Goal: Transaction & Acquisition: Purchase product/service

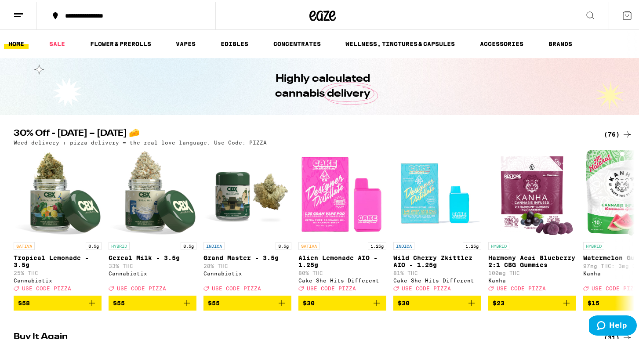
click at [52, 51] on ul "HOME SALE FLOWER & PREROLLS VAPES EDIBLES CONCENTRATES WELLNESS, TINCTURES & CA…" at bounding box center [323, 42] width 646 height 28
click at [55, 43] on link "SALE" at bounding box center [57, 42] width 25 height 11
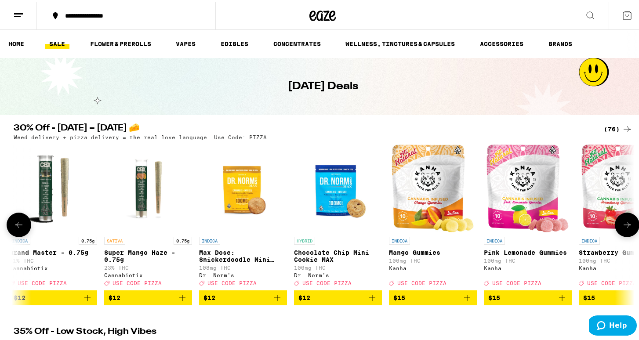
click at [622, 225] on icon at bounding box center [627, 223] width 11 height 11
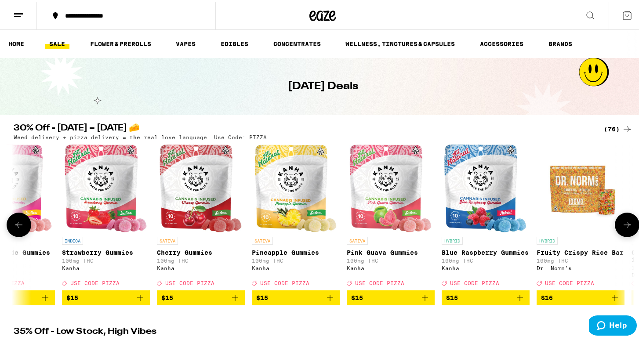
scroll to position [0, 1667]
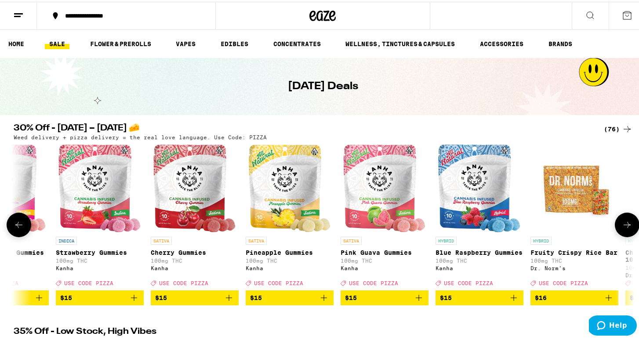
click at [415, 302] on icon "Add to bag" at bounding box center [419, 296] width 11 height 11
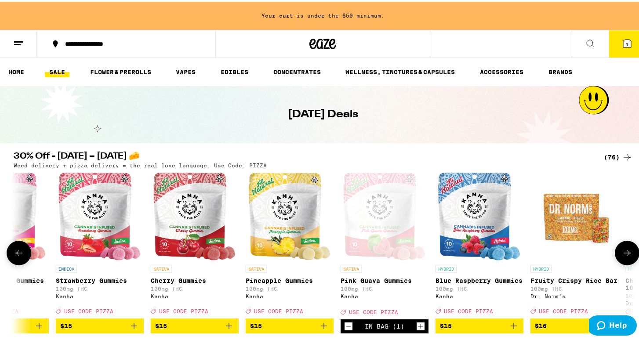
click at [626, 255] on icon at bounding box center [627, 251] width 7 height 6
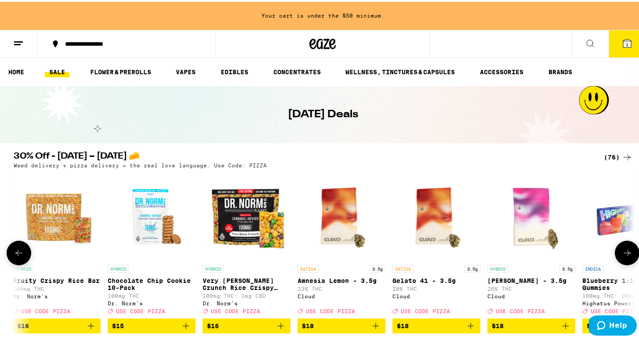
scroll to position [0, 2190]
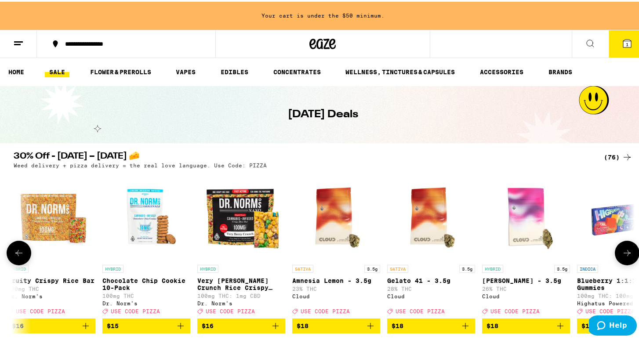
click at [627, 255] on icon at bounding box center [627, 251] width 11 height 11
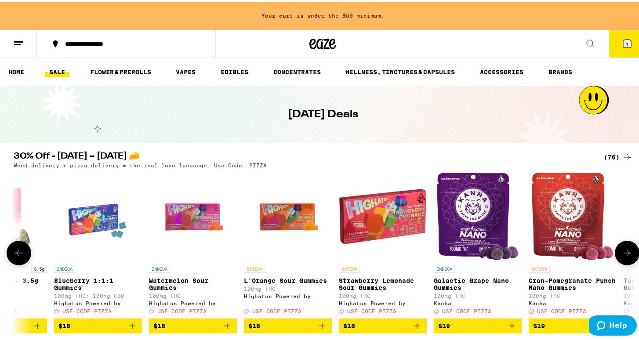
click at [627, 255] on icon at bounding box center [627, 251] width 11 height 11
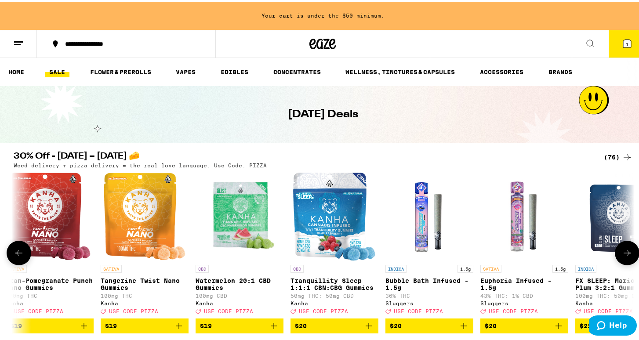
click at [627, 255] on icon at bounding box center [627, 251] width 11 height 11
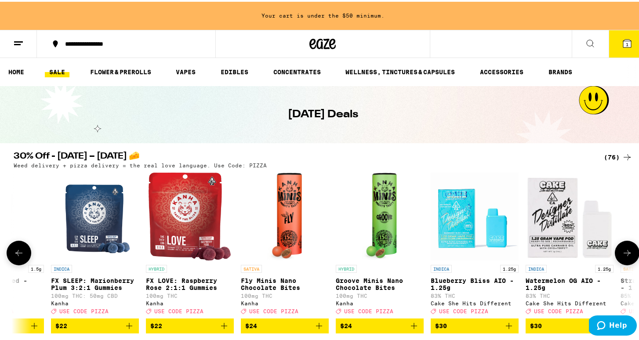
click at [627, 254] on icon at bounding box center [627, 251] width 11 height 11
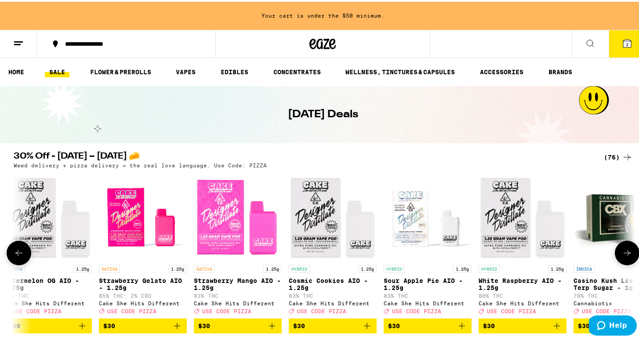
click at [627, 254] on icon at bounding box center [627, 251] width 11 height 11
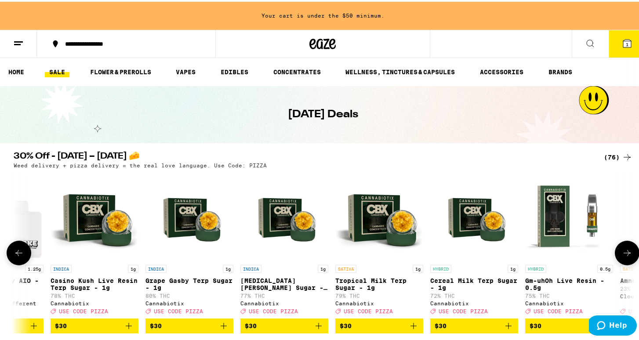
click at [628, 254] on icon at bounding box center [627, 251] width 11 height 11
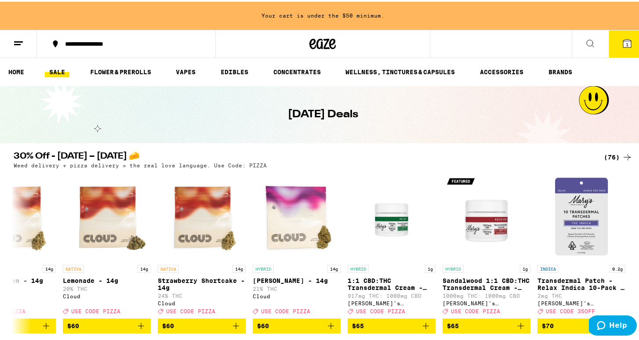
scroll to position [1, 0]
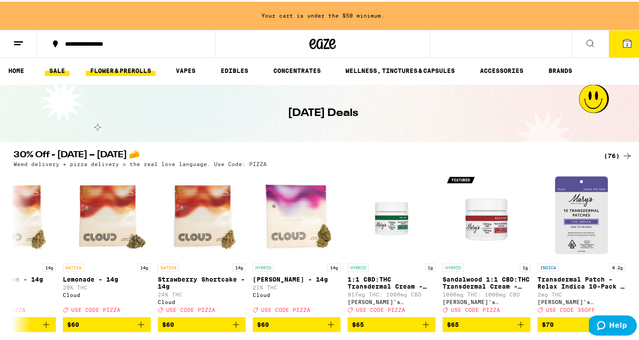
click at [132, 66] on link "FLOWER & PREROLLS" at bounding box center [121, 69] width 70 height 11
click at [113, 66] on link "FLOWER & PREROLLS" at bounding box center [121, 69] width 70 height 11
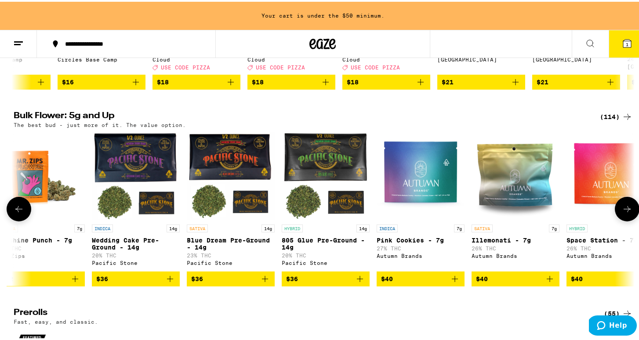
scroll to position [0, 1348]
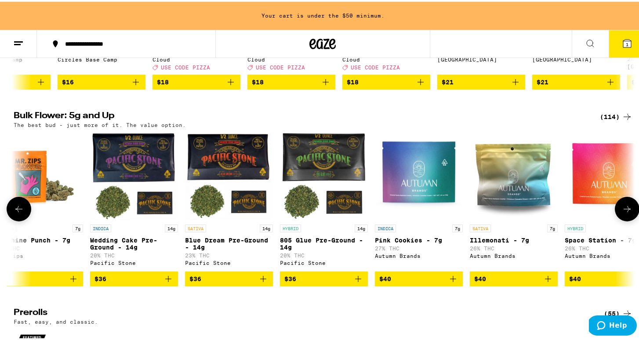
click at [355, 283] on icon "Add to bag" at bounding box center [358, 277] width 11 height 11
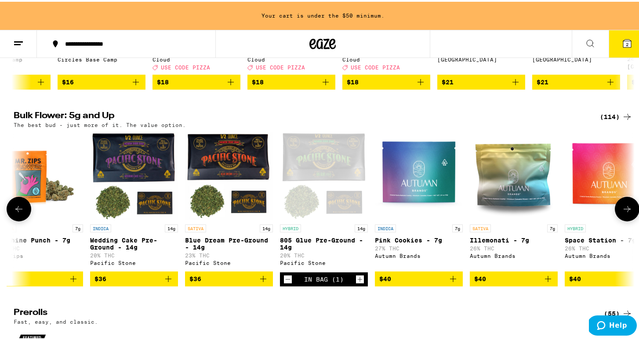
scroll to position [209, 0]
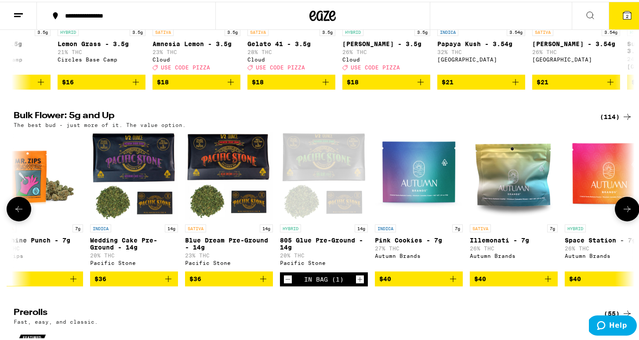
click at [356, 283] on icon "Increment" at bounding box center [360, 278] width 8 height 11
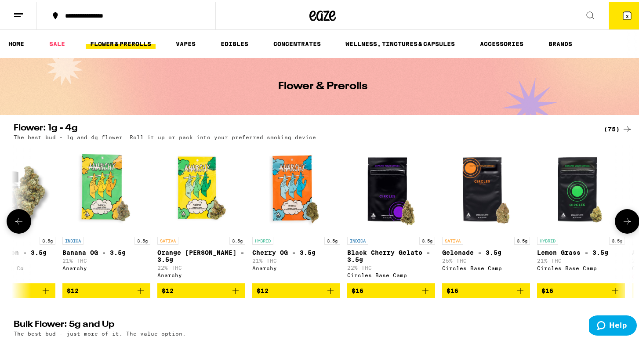
scroll to position [0, 0]
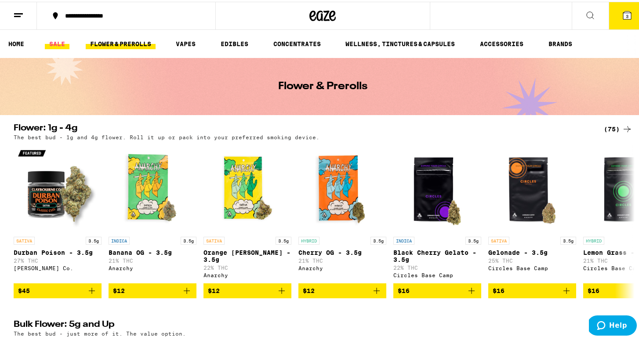
click at [63, 41] on link "SALE" at bounding box center [57, 42] width 25 height 11
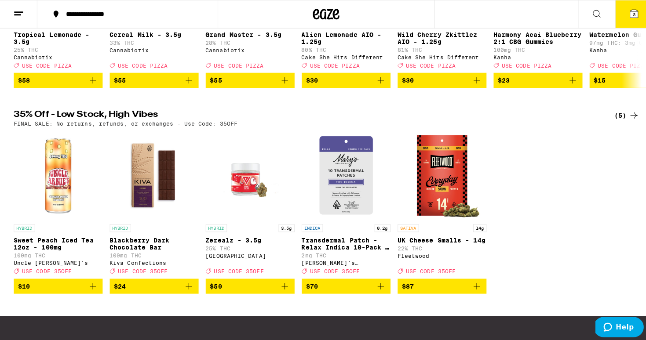
scroll to position [203, 0]
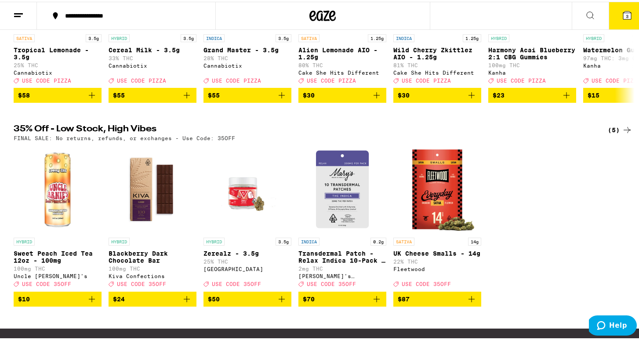
click at [619, 19] on button "3" at bounding box center [627, 13] width 37 height 27
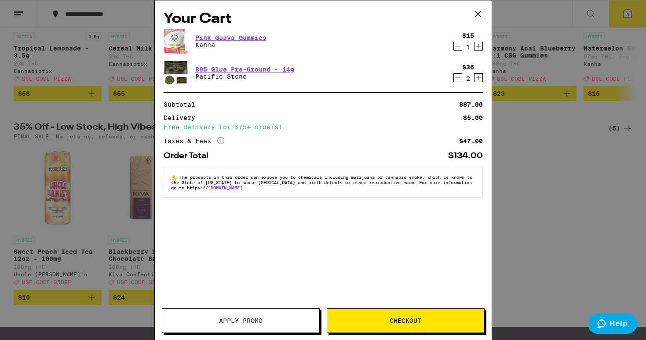
click at [456, 80] on div "$36 2" at bounding box center [466, 73] width 33 height 18
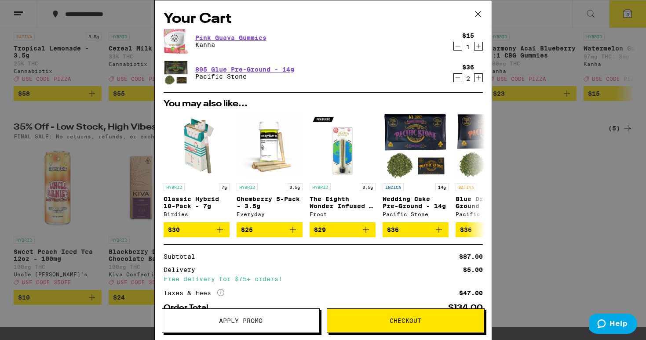
click at [454, 79] on icon "Decrement" at bounding box center [458, 78] width 8 height 11
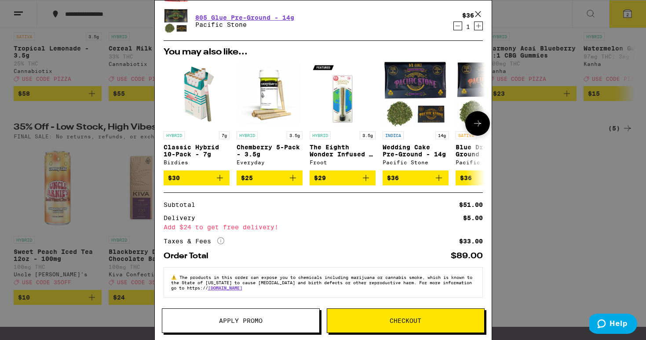
click at [218, 175] on icon "Add to bag" at bounding box center [220, 178] width 11 height 11
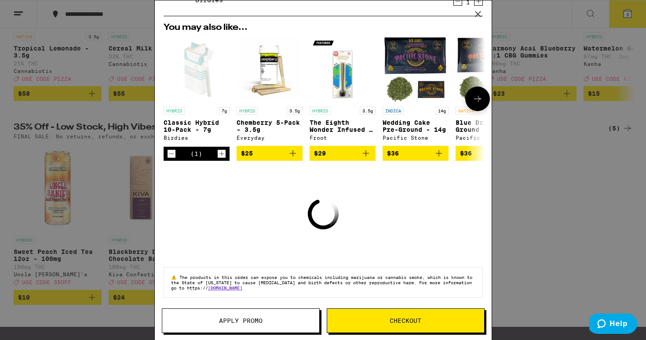
scroll to position [89, 0]
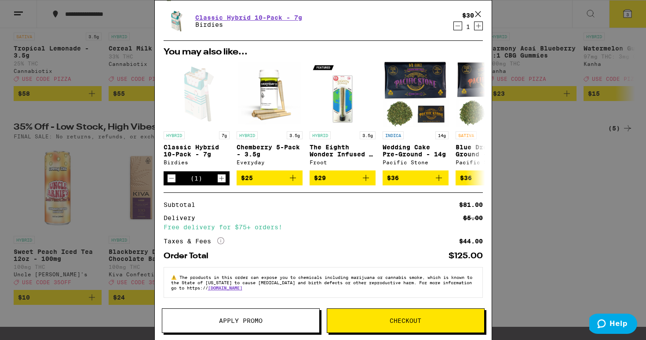
click at [400, 323] on span "Checkout" at bounding box center [405, 321] width 32 height 6
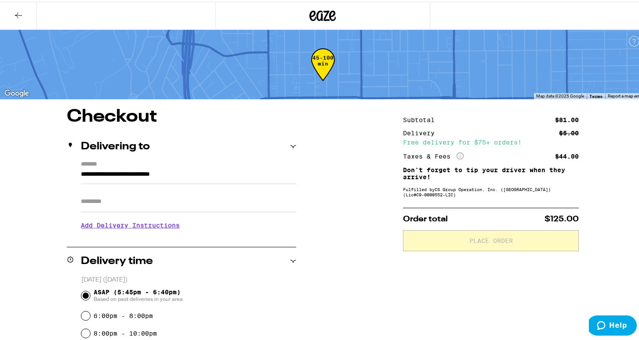
click at [11, 25] on button at bounding box center [18, 14] width 37 height 28
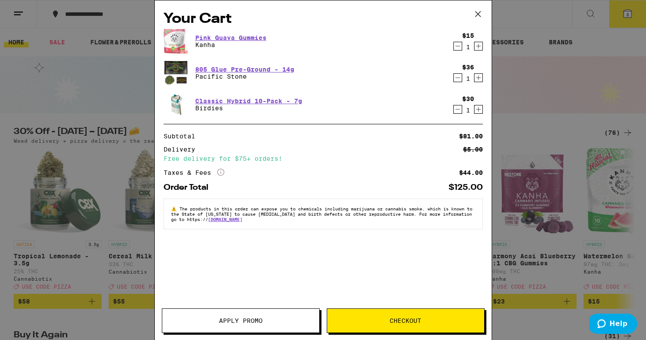
click at [244, 319] on span "Apply Promo" at bounding box center [241, 321] width 44 height 6
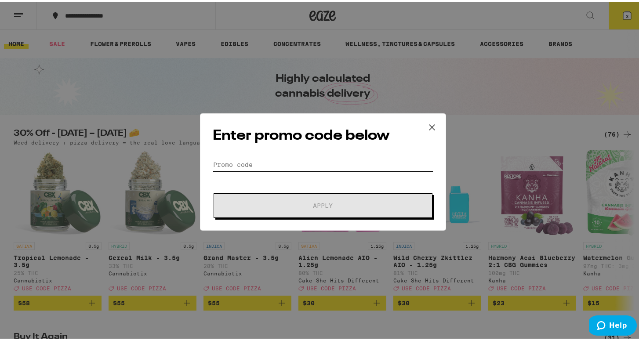
click at [263, 156] on input "Promo Code" at bounding box center [323, 162] width 221 height 13
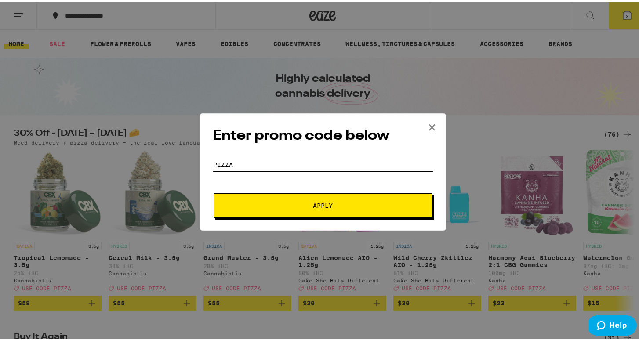
type input "pizza"
click at [285, 211] on button "Apply" at bounding box center [323, 204] width 219 height 25
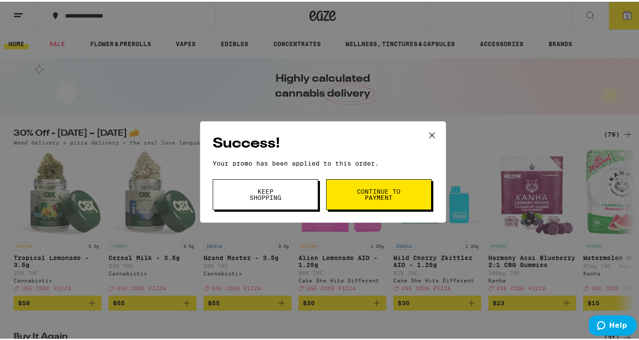
click at [383, 194] on span "Continue to payment" at bounding box center [378, 193] width 45 height 12
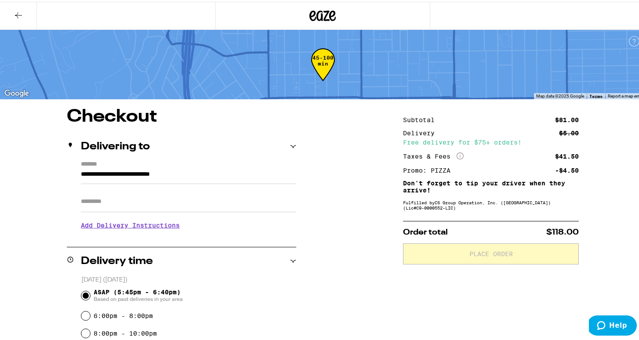
click at [95, 201] on input "Apt/Suite" at bounding box center [188, 199] width 215 height 21
type input "*"
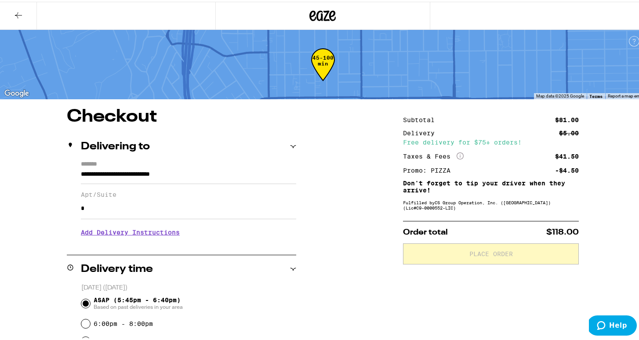
click at [122, 235] on h3 "Add Delivery Instructions" at bounding box center [188, 231] width 215 height 20
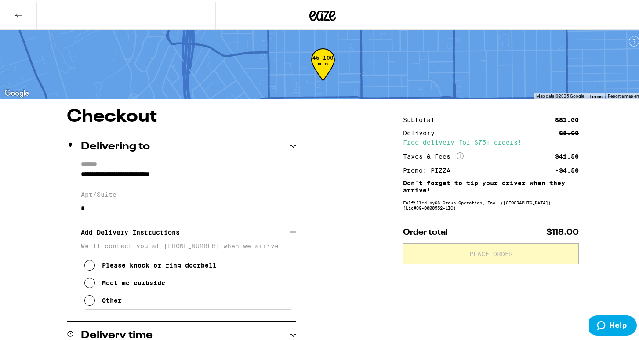
click at [103, 302] on div "Other" at bounding box center [112, 298] width 20 height 7
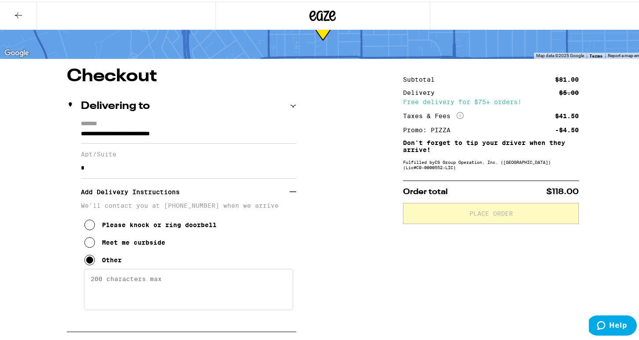
click at [101, 294] on textarea "Enter any other delivery instructions you want driver to know" at bounding box center [188, 287] width 209 height 41
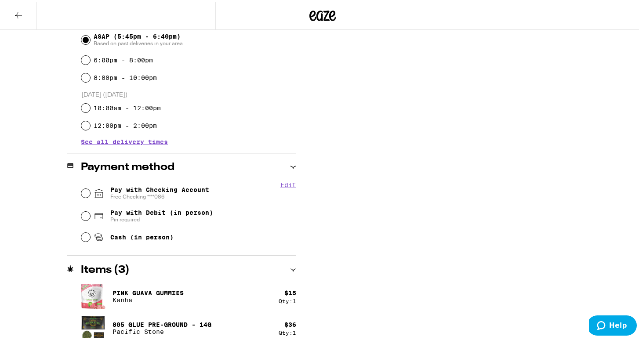
scroll to position [393, 0]
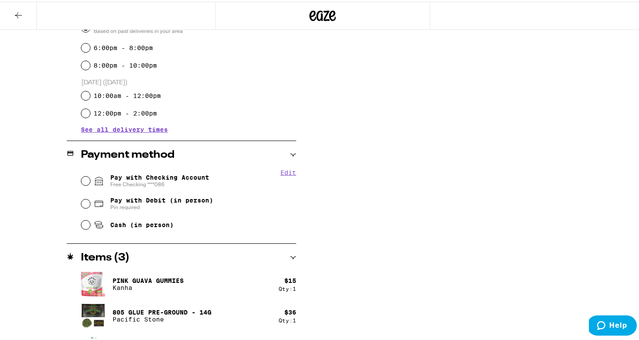
type textarea "Feel free to pull into the driveway! We're the furthest from the street"
click at [178, 175] on span "Pay with Checking Account Free Checking ****086" at bounding box center [159, 179] width 99 height 14
click at [90, 175] on input "Pay with Checking Account Free Checking ****086" at bounding box center [85, 179] width 9 height 9
radio input "true"
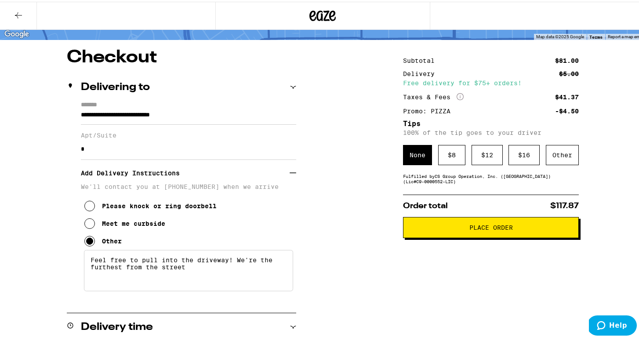
scroll to position [0, 0]
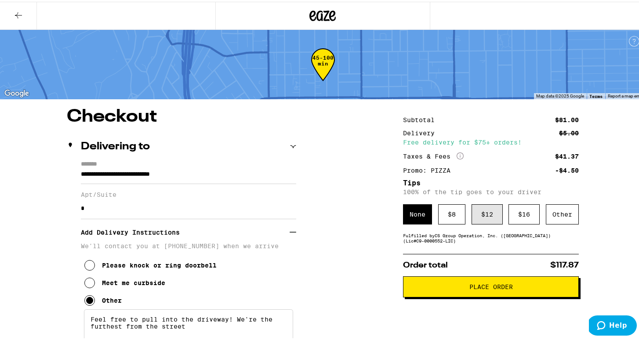
click at [480, 217] on div "$ 12" at bounding box center [487, 213] width 31 height 20
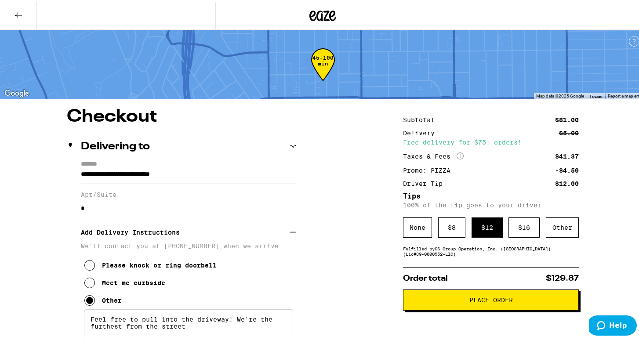
click at [494, 305] on button "Place Order" at bounding box center [491, 298] width 176 height 21
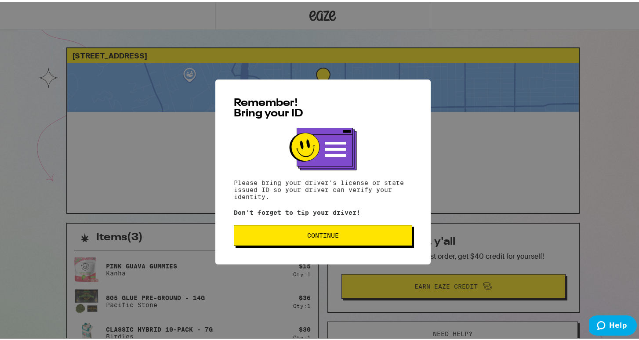
click at [324, 237] on span "Continue" at bounding box center [323, 234] width 32 height 6
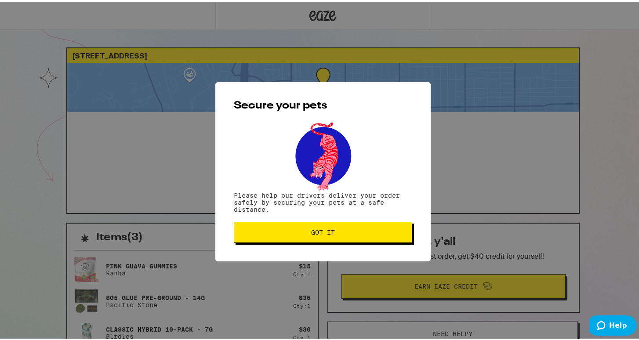
click at [324, 237] on button "Got it" at bounding box center [323, 230] width 178 height 21
